Goal: Task Accomplishment & Management: Use online tool/utility

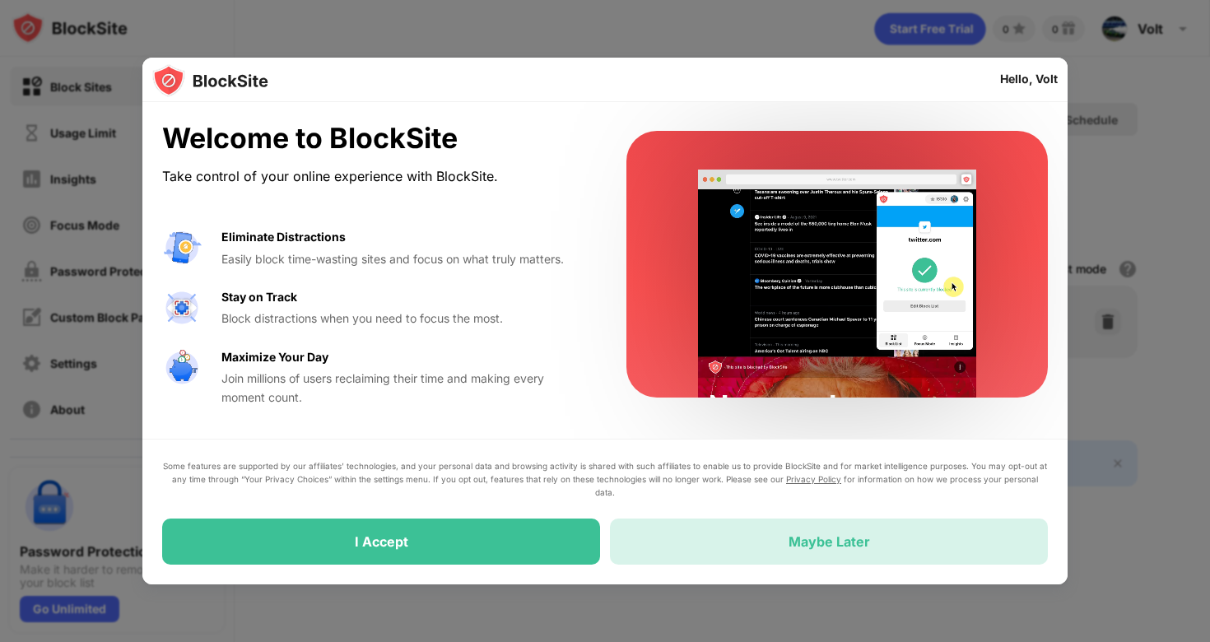
click at [786, 538] on div "Maybe Later" at bounding box center [829, 542] width 438 height 46
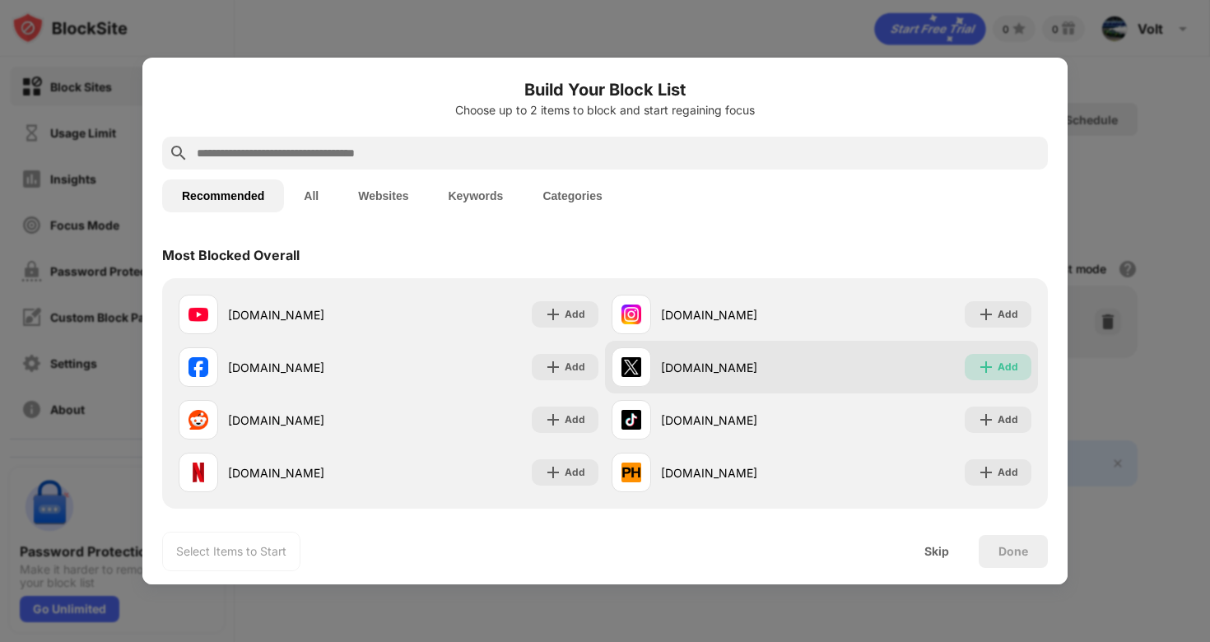
click at [997, 374] on div "Add" at bounding box center [998, 367] width 67 height 26
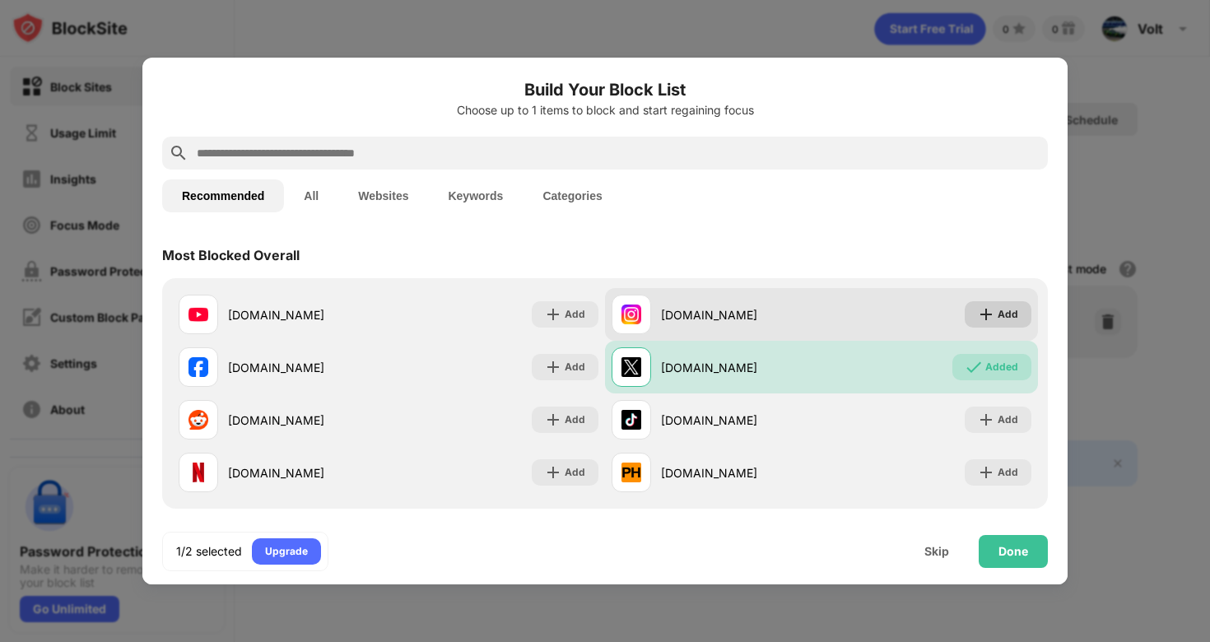
click at [1010, 324] on div "Add" at bounding box center [998, 314] width 67 height 26
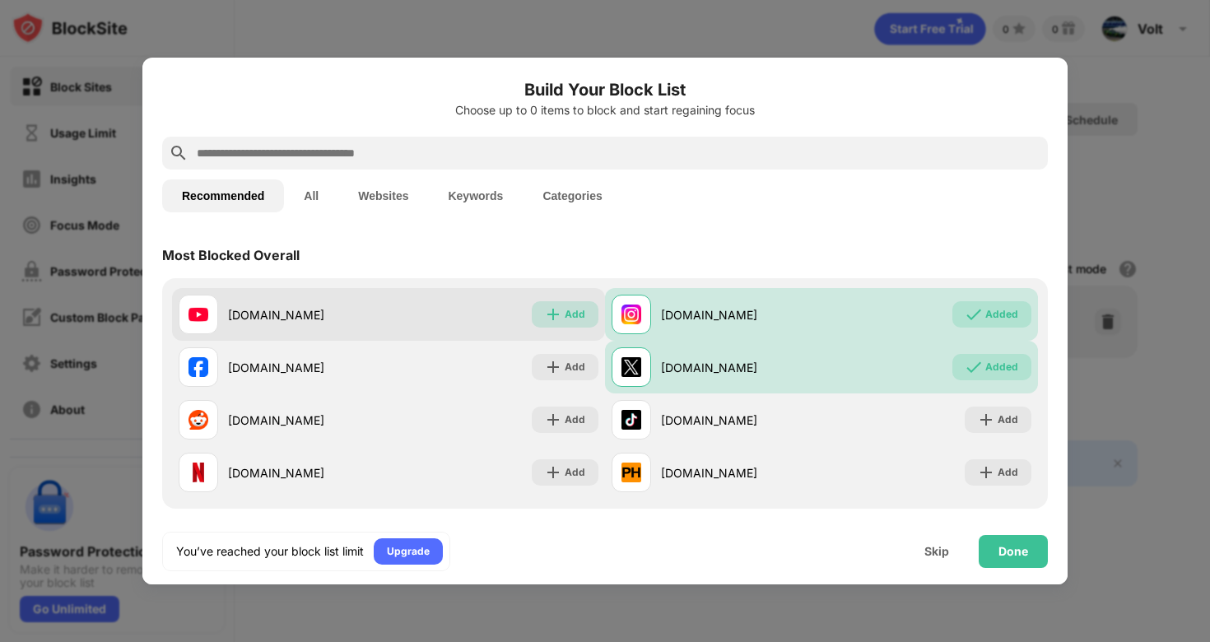
click at [553, 311] on img at bounding box center [553, 314] width 16 height 16
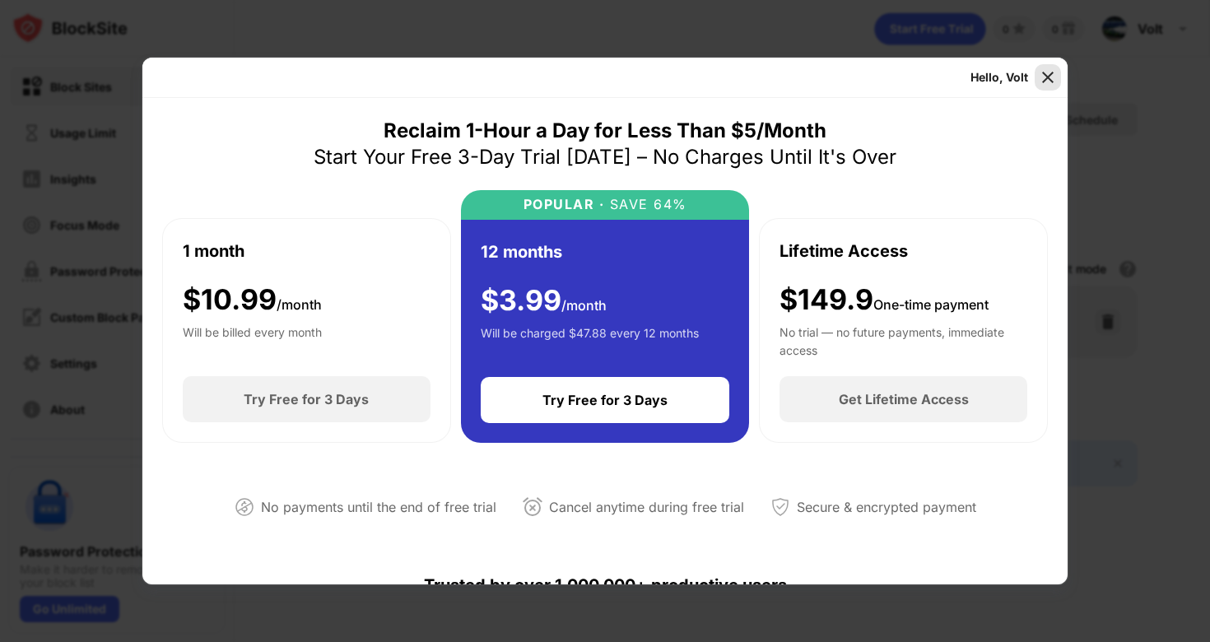
click at [1051, 82] on img at bounding box center [1048, 77] width 16 height 16
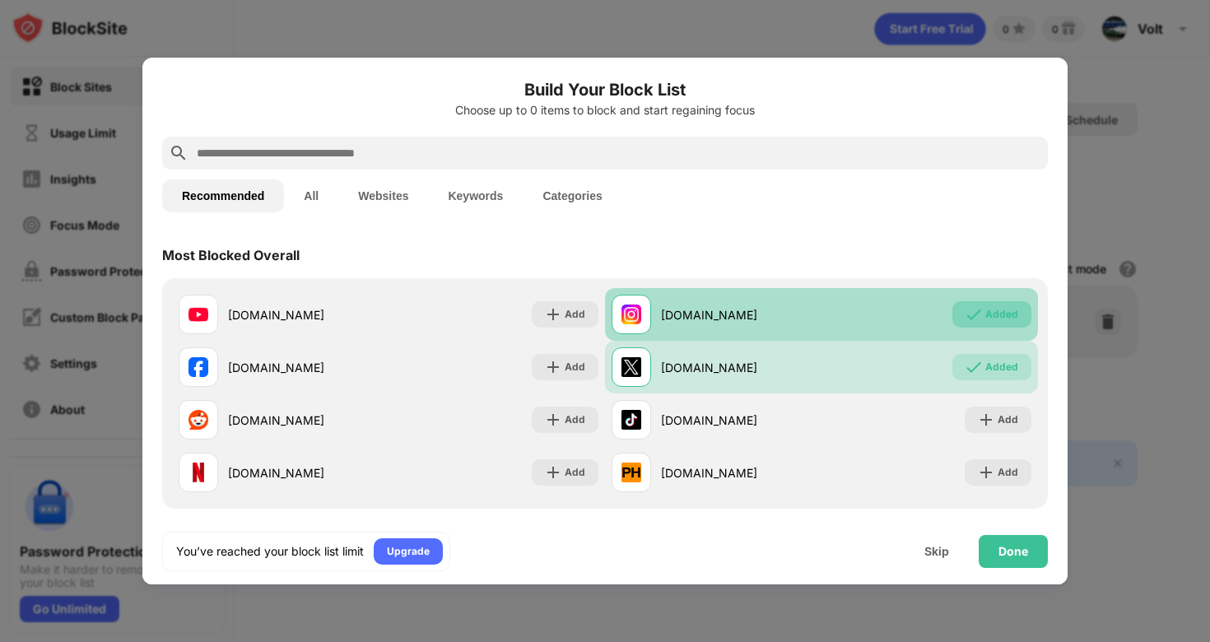
click at [985, 313] on div "Added" at bounding box center [992, 314] width 79 height 26
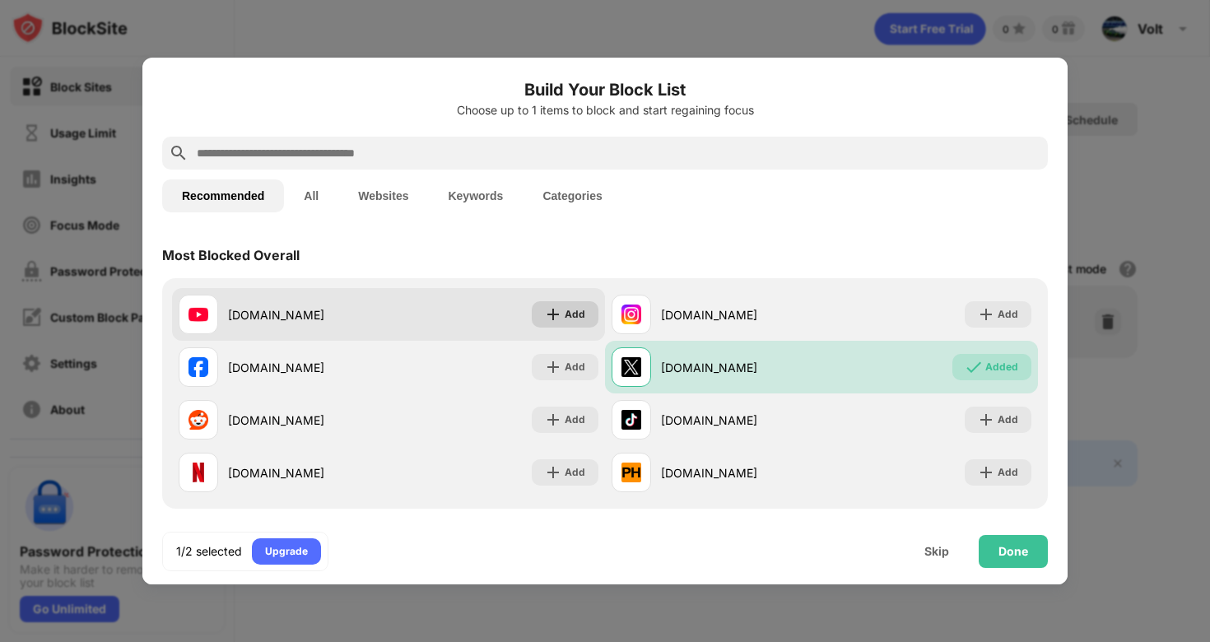
click at [579, 320] on div "Add" at bounding box center [575, 314] width 21 height 16
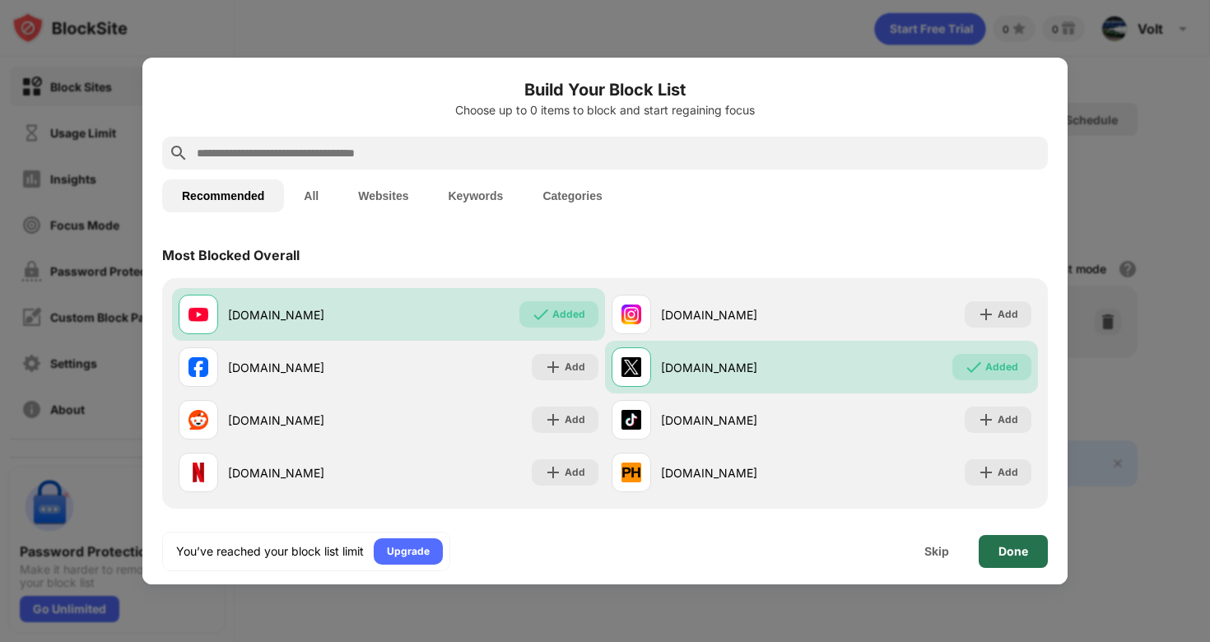
click at [1014, 550] on div "Done" at bounding box center [1014, 551] width 30 height 13
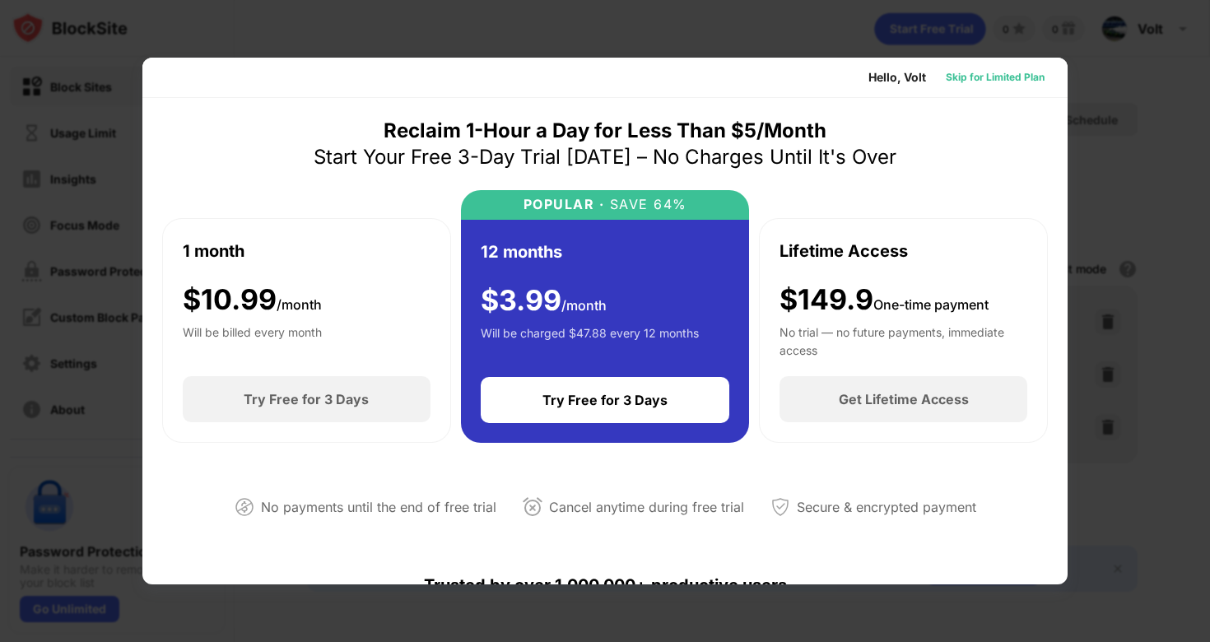
click at [987, 77] on div "Skip for Limited Plan" at bounding box center [995, 77] width 99 height 16
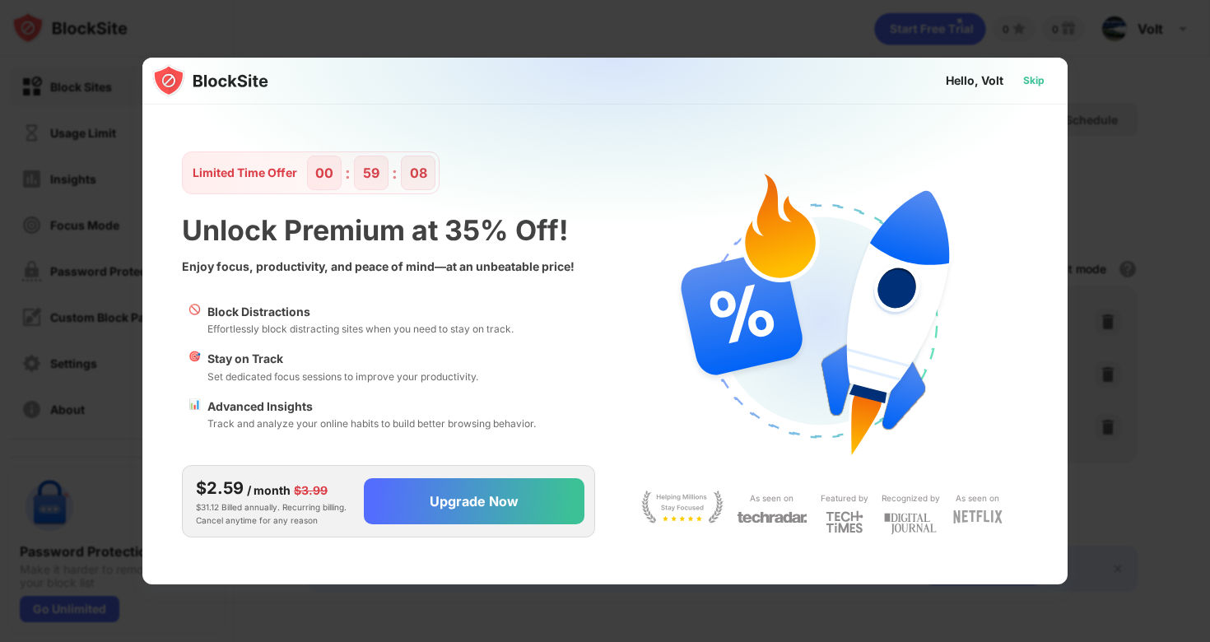
click at [1030, 75] on div "Skip" at bounding box center [1034, 80] width 21 height 16
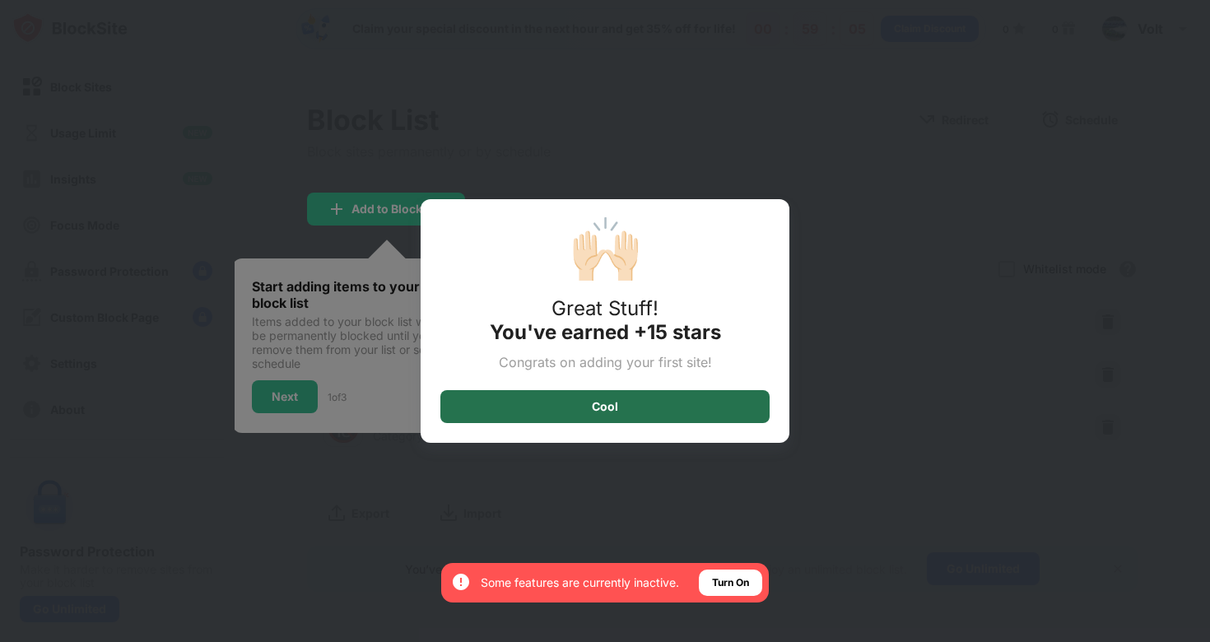
click at [616, 413] on div "Cool" at bounding box center [605, 406] width 26 height 13
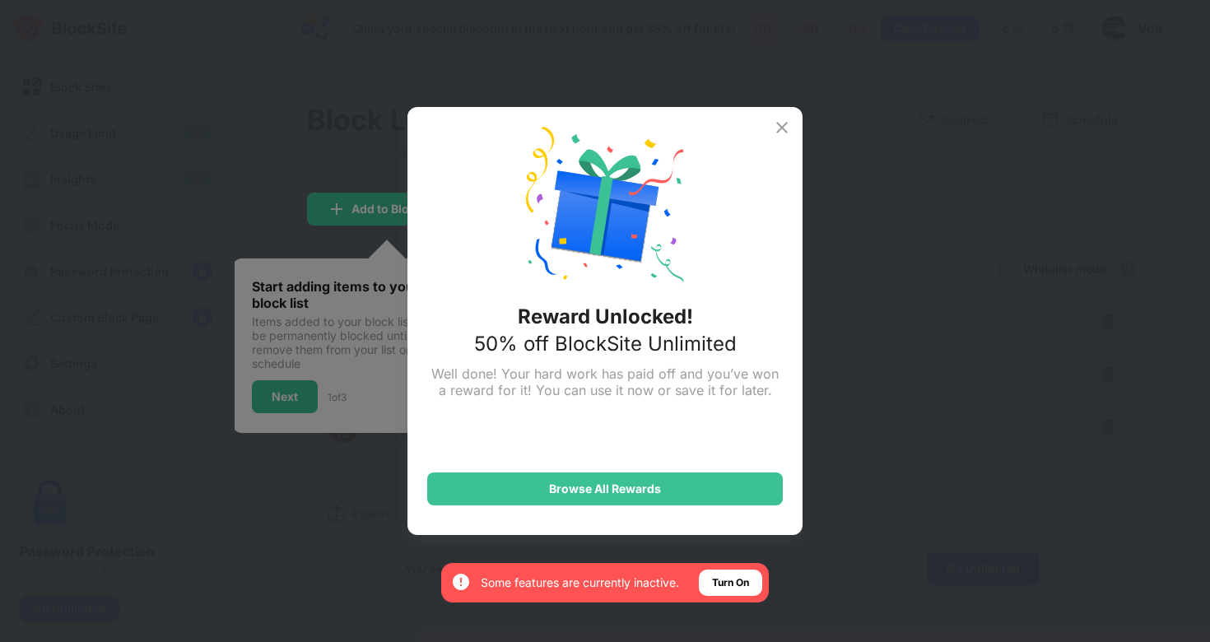
click at [783, 127] on img at bounding box center [782, 128] width 20 height 20
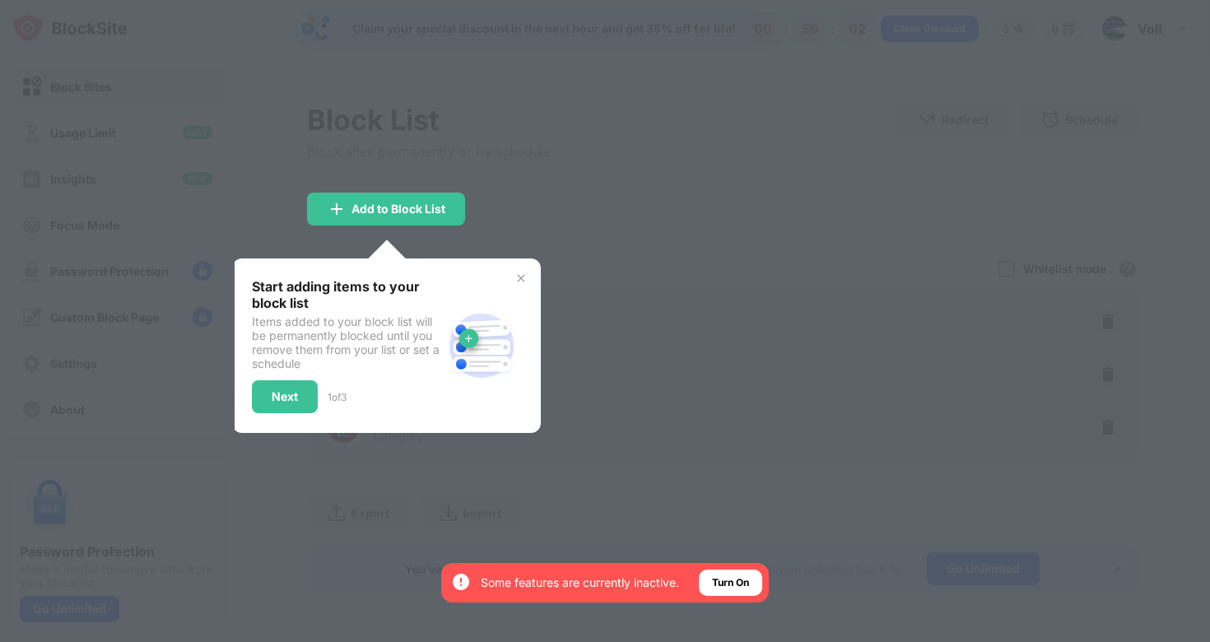
click at [601, 218] on div at bounding box center [605, 321] width 1210 height 642
click at [515, 180] on div at bounding box center [605, 321] width 1210 height 642
click at [523, 281] on img at bounding box center [521, 278] width 13 height 13
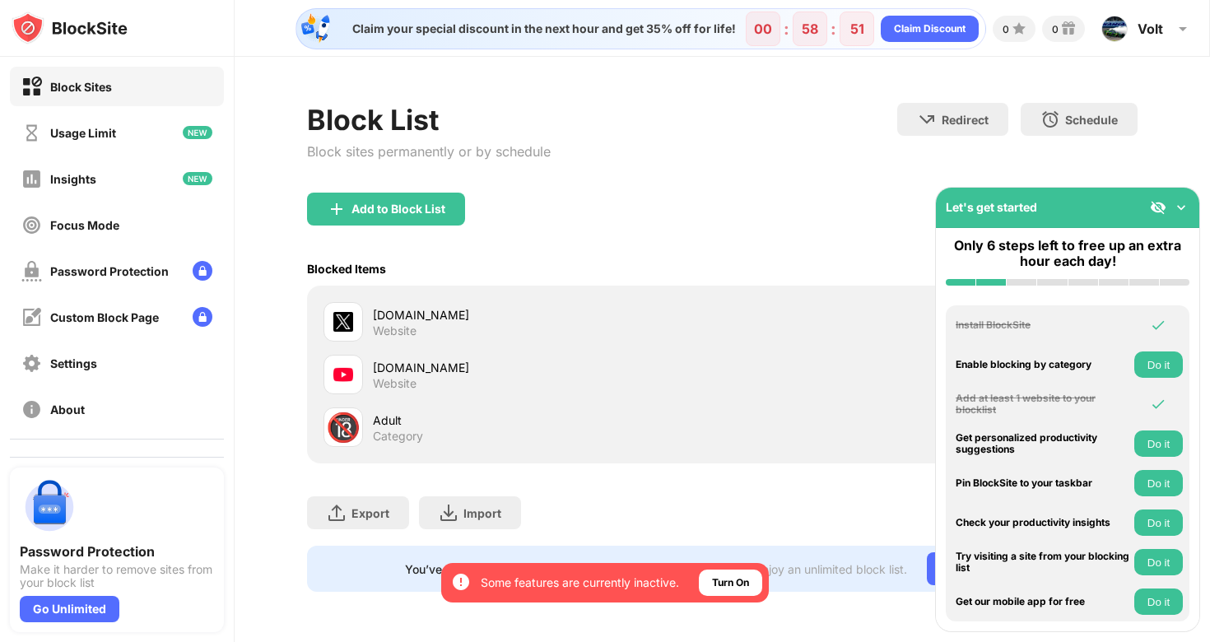
click at [730, 591] on div "Turn On" at bounding box center [730, 583] width 63 height 26
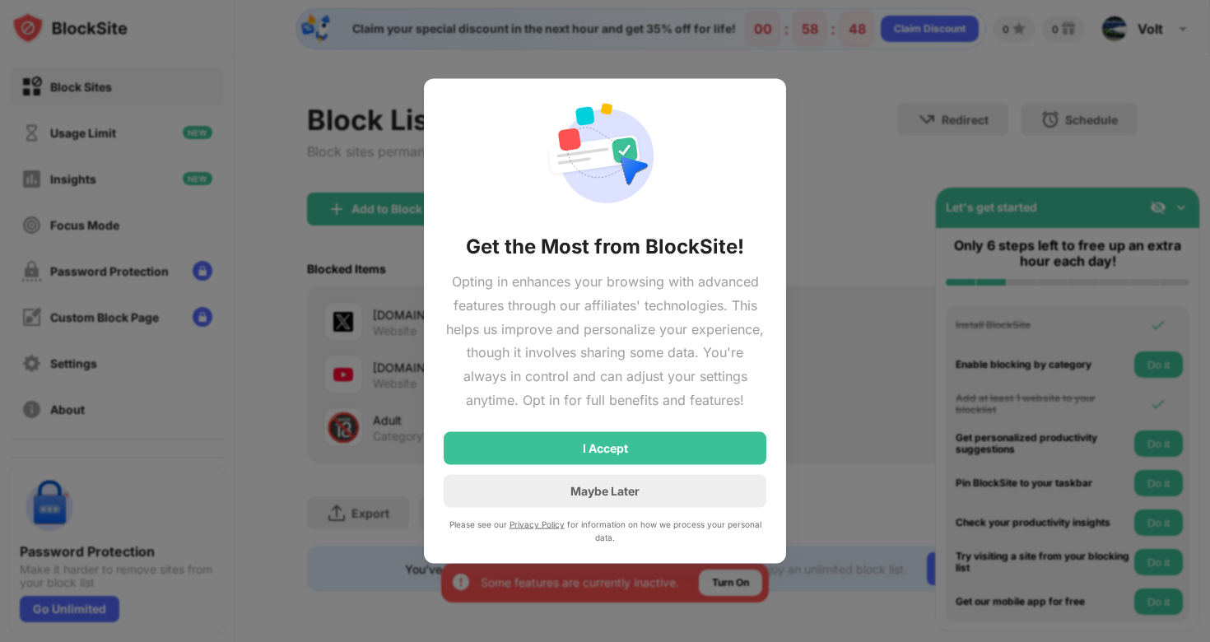
click at [827, 253] on div at bounding box center [605, 321] width 1210 height 642
